Goal: Task Accomplishment & Management: Use online tool/utility

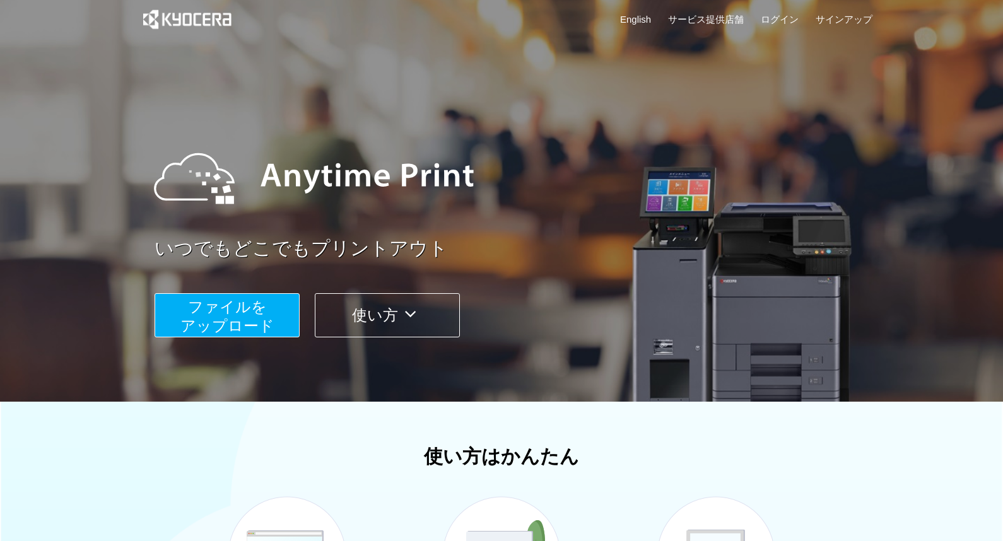
scroll to position [12, 0]
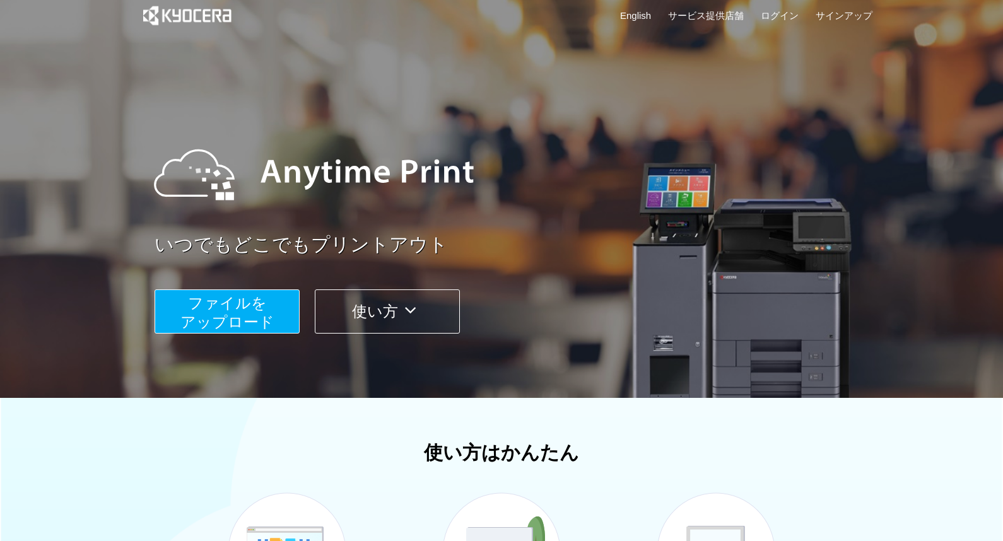
click at [263, 319] on span "ファイルを ​​アップロード" at bounding box center [227, 312] width 94 height 36
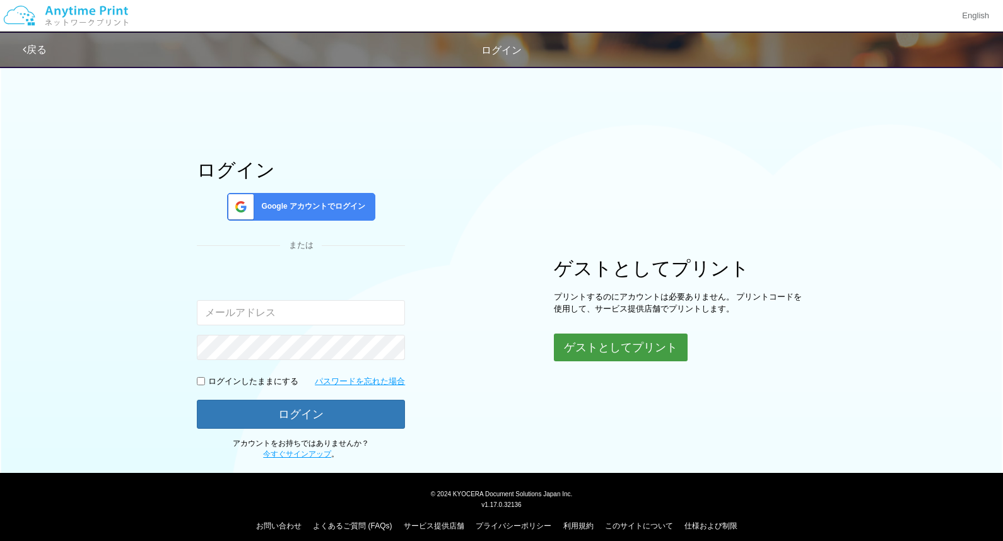
click at [637, 349] on button "ゲストとしてプリント" at bounding box center [621, 348] width 134 height 28
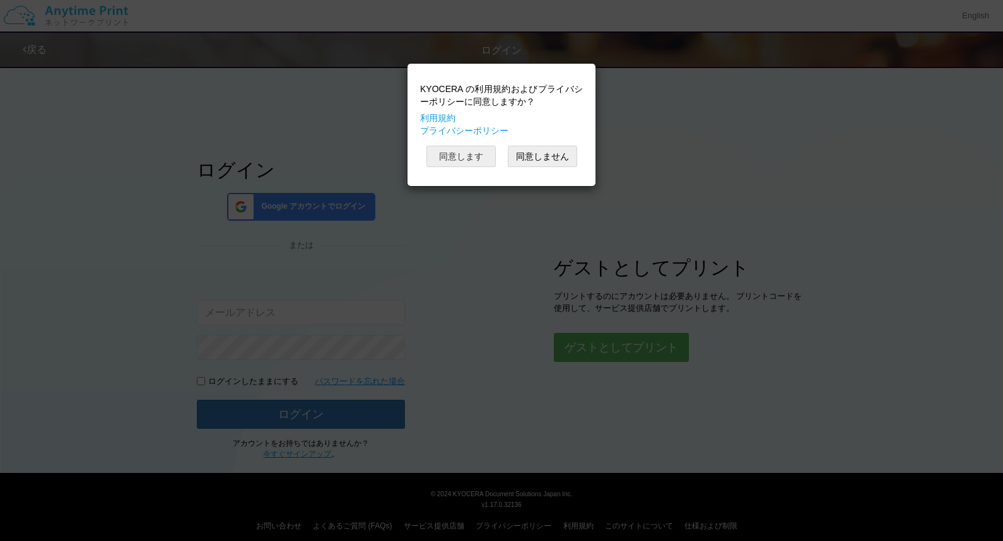
click at [480, 159] on body "KYOCERA の利用規約およびプライバシーポリシーに同意しますか？ 利用規約 プライバシーポリシー 同意します 同意しません English 戻る ログイン…" at bounding box center [501, 270] width 1003 height 541
click at [479, 160] on button "同意します" at bounding box center [460, 156] width 69 height 21
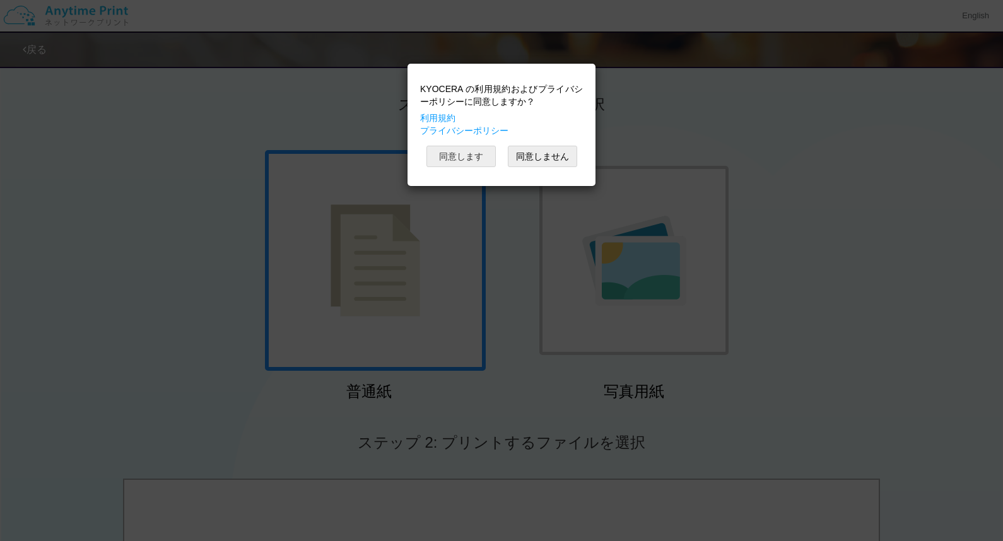
click at [479, 160] on button "同意します" at bounding box center [460, 156] width 69 height 21
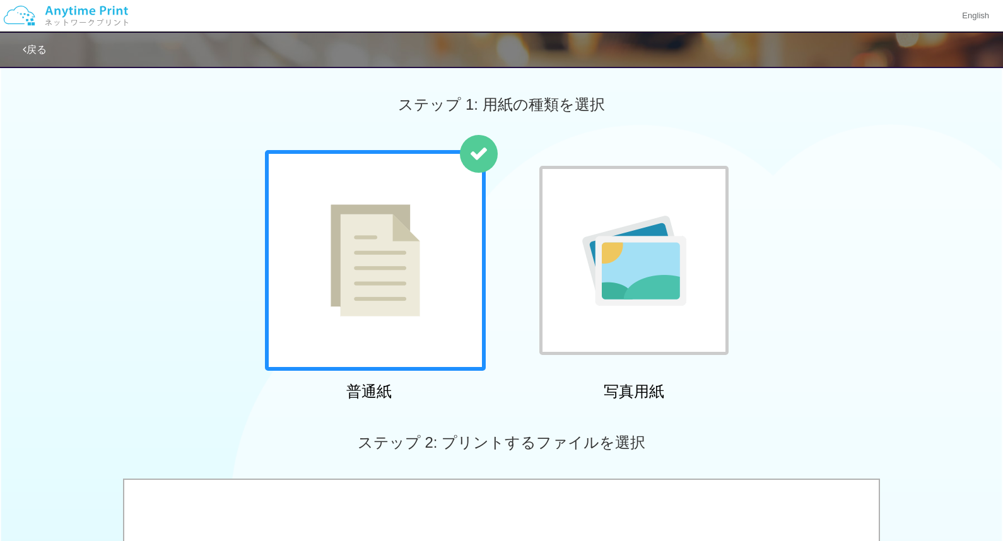
click at [387, 283] on img at bounding box center [375, 260] width 90 height 112
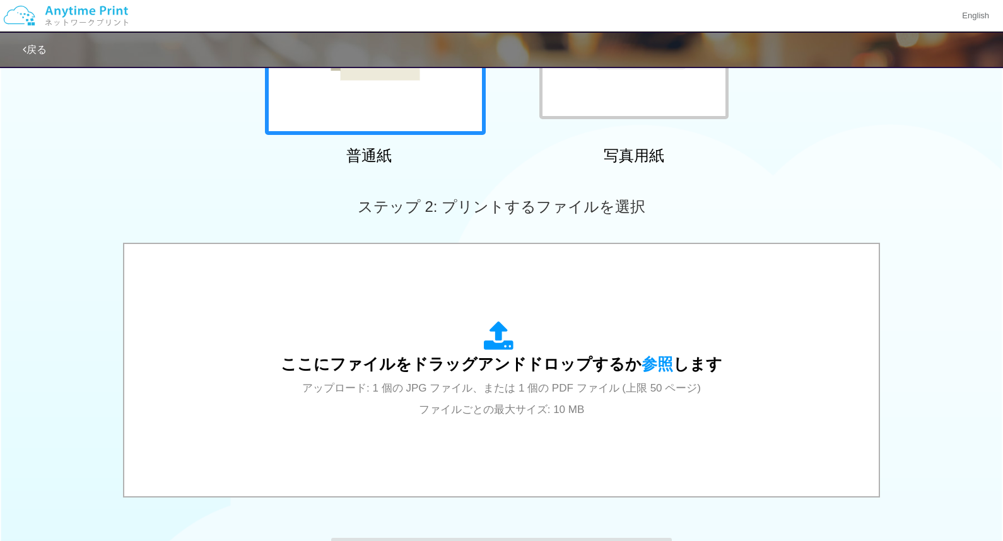
scroll to position [312, 0]
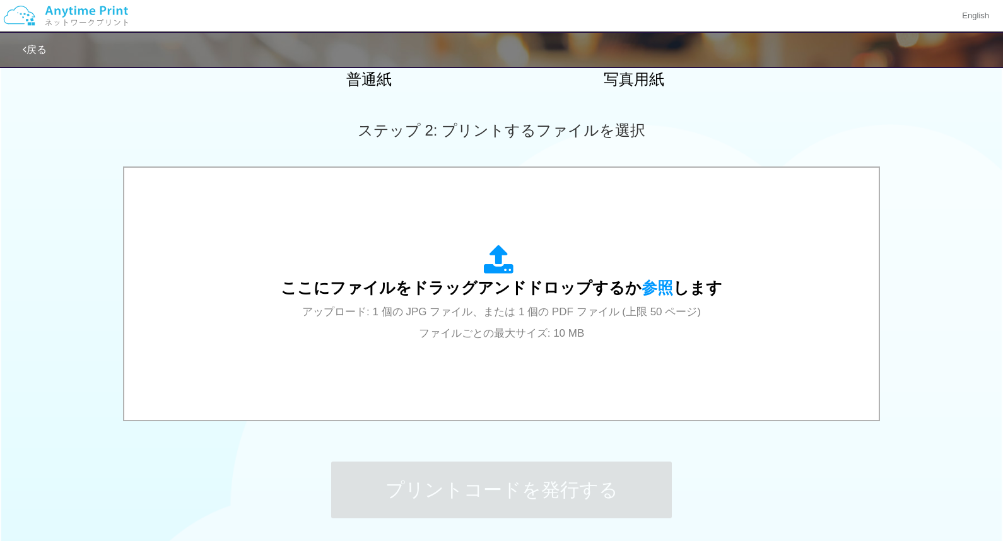
click at [387, 283] on span "ここにファイルをドラッグアンドドロップするか 参照 します" at bounding box center [501, 288] width 441 height 18
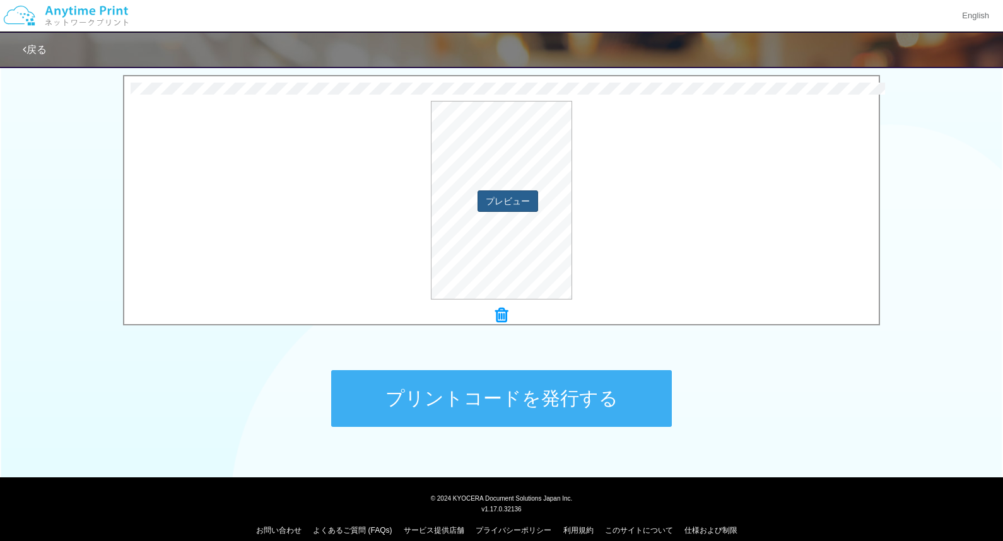
scroll to position [418, 0]
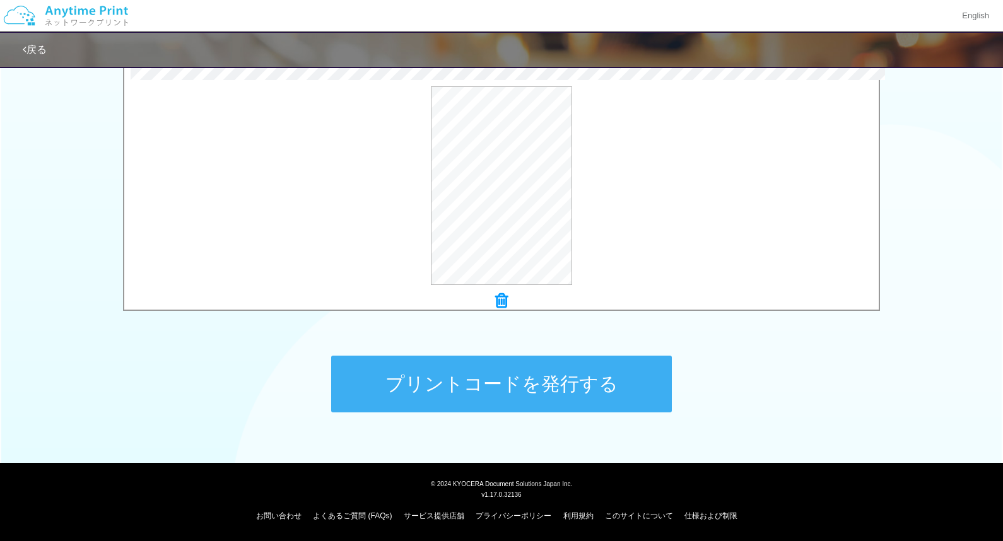
click at [525, 390] on button "プリントコードを発行する" at bounding box center [501, 384] width 341 height 57
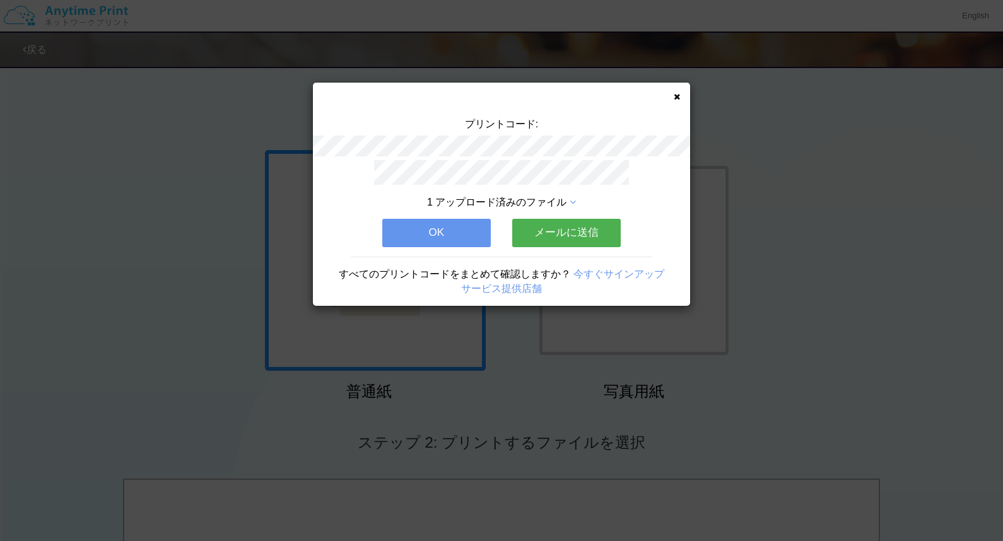
click at [469, 230] on button "OK" at bounding box center [436, 233] width 108 height 28
